Goal: Information Seeking & Learning: Understand process/instructions

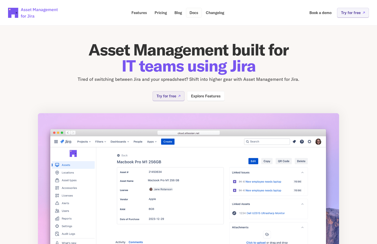
click at [195, 13] on p "Docs" at bounding box center [193, 13] width 9 height 4
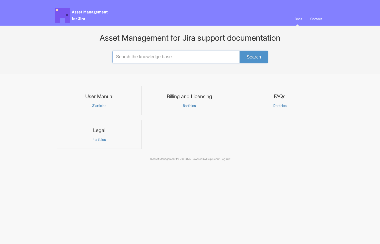
click at [165, 52] on input "Search the knowledge base" at bounding box center [190, 57] width 156 height 13
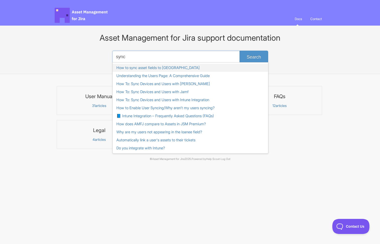
type input "sync"
click at [165, 67] on link "How to sync asset fields to Jira" at bounding box center [191, 68] width 156 height 8
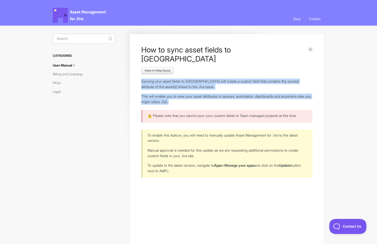
drag, startPoint x: 139, startPoint y: 73, endPoint x: 182, endPoint y: 91, distance: 46.9
copy article "Syncing your asset fields to Jira will create a custom field that contains the …"
